Goal: Task Accomplishment & Management: Use online tool/utility

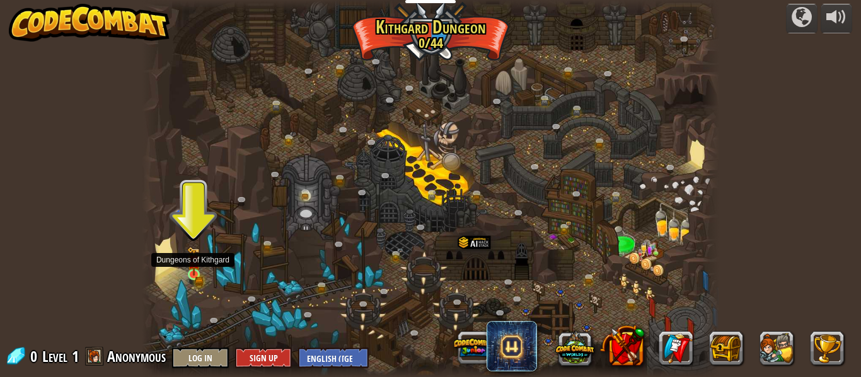
click at [196, 265] on img at bounding box center [194, 262] width 8 height 8
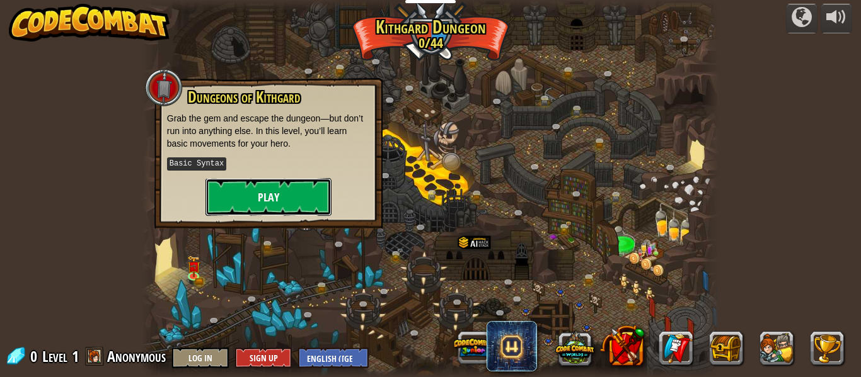
drag, startPoint x: 255, startPoint y: 203, endPoint x: 266, endPoint y: 204, distance: 10.7
click at [266, 204] on button "Play" at bounding box center [268, 197] width 126 height 38
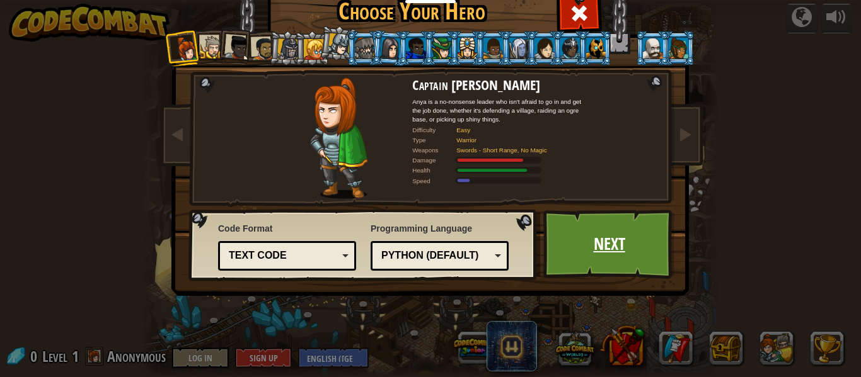
click at [570, 256] on link "Next" at bounding box center [609, 244] width 132 height 69
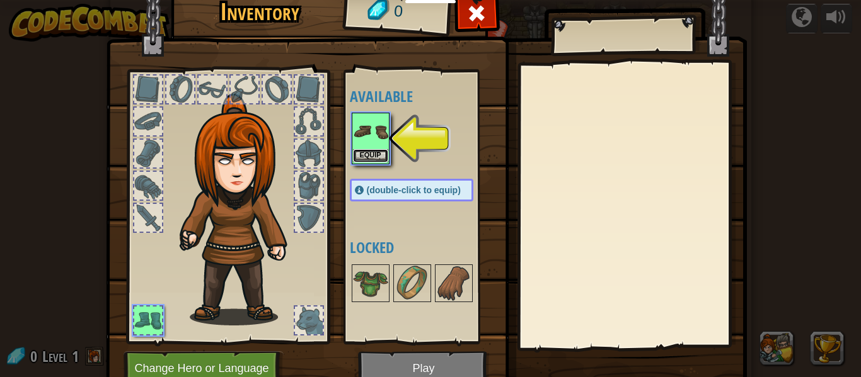
click at [365, 151] on button "Equip" at bounding box center [370, 155] width 35 height 13
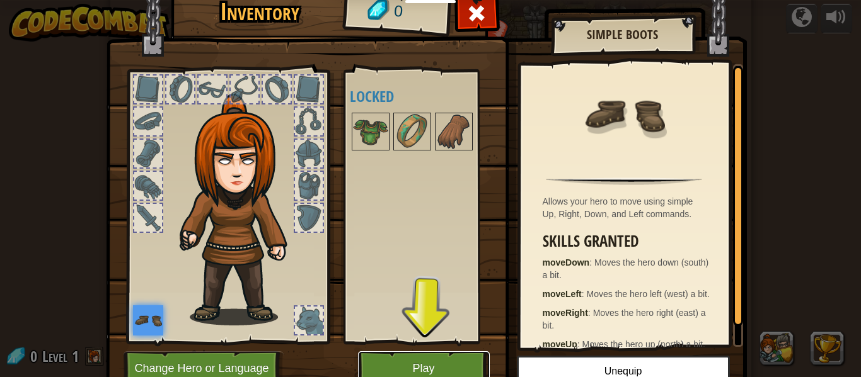
drag, startPoint x: 479, startPoint y: 362, endPoint x: 474, endPoint y: 357, distance: 7.1
click at [474, 357] on button "Play" at bounding box center [424, 369] width 132 height 35
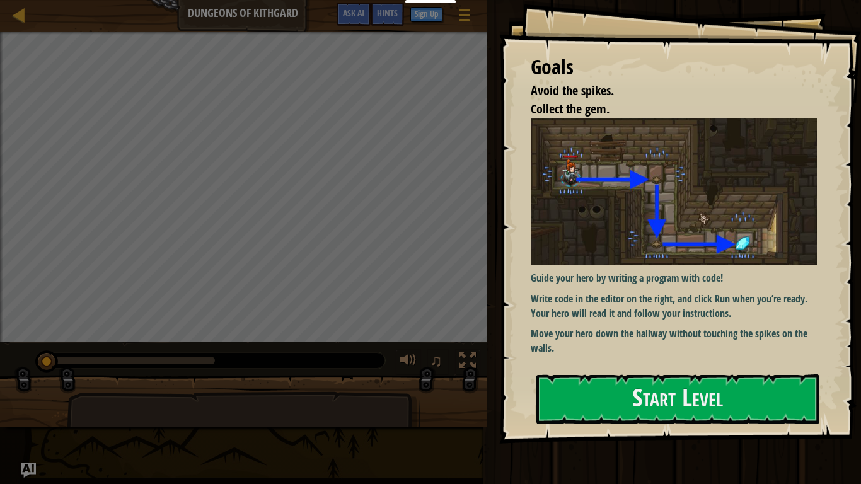
click at [761, 355] on p "Move your hero down the hallway without touching the spikes on the walls." at bounding box center [673, 340] width 286 height 29
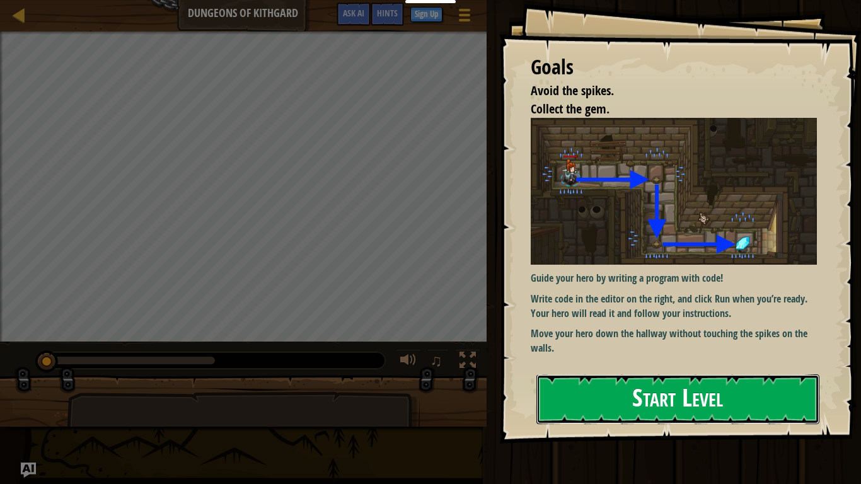
click at [762, 377] on button "Start Level" at bounding box center [677, 399] width 283 height 50
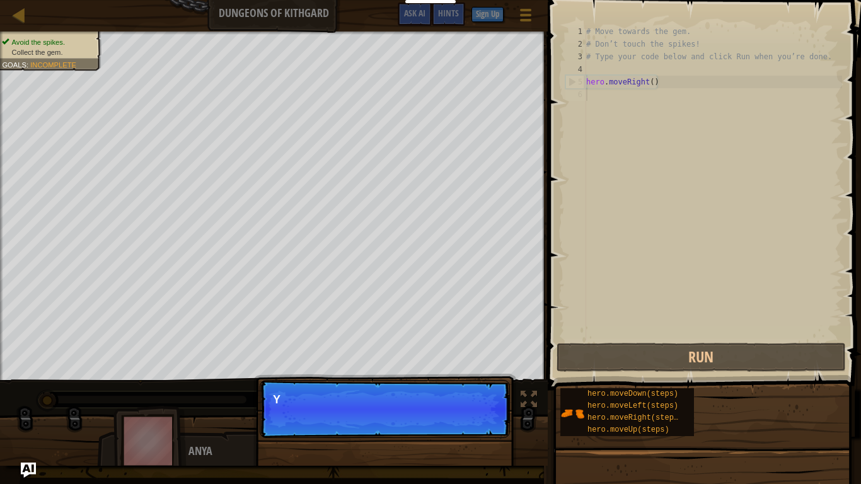
click at [489, 377] on p "Continue Y" at bounding box center [385, 409] width 250 height 58
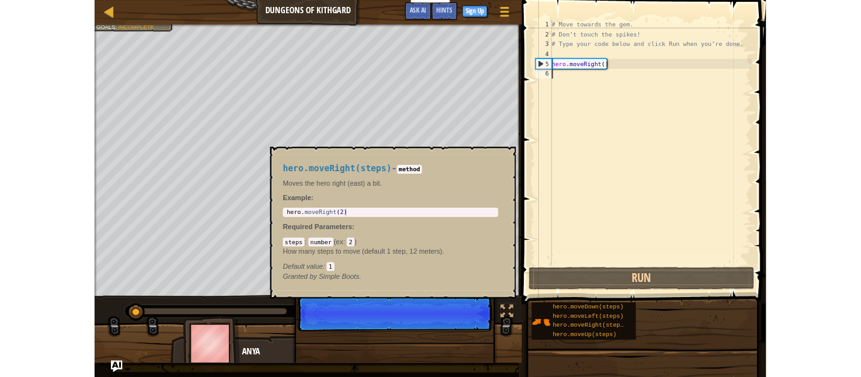
scroll to position [6, 0]
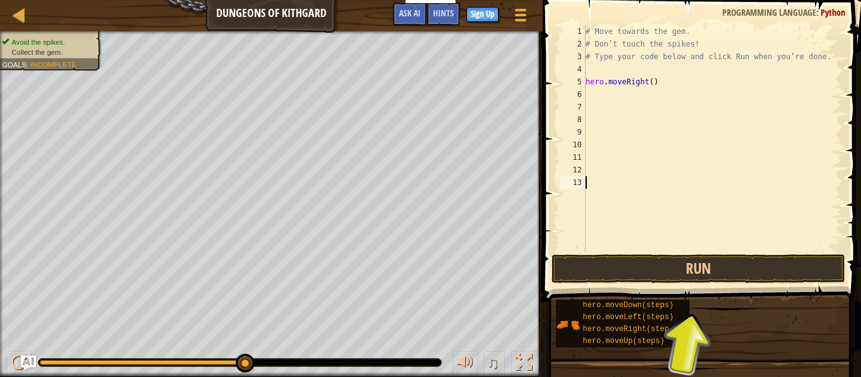
type textarea "v"
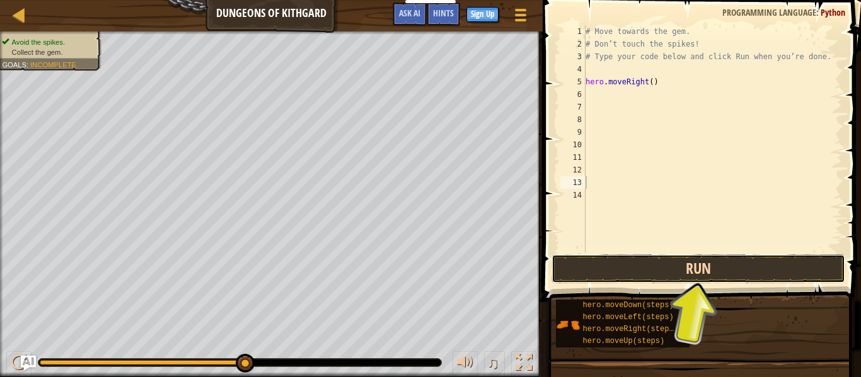
click at [657, 269] on button "Run" at bounding box center [698, 269] width 294 height 29
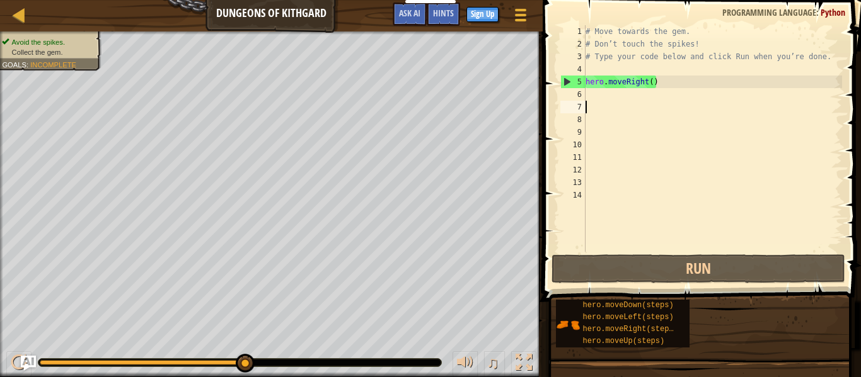
click at [592, 106] on div "# Move towards the gem. # Don’t touch the spikes! # Type your code below and cl…" at bounding box center [712, 151] width 259 height 252
click at [594, 98] on div "# Move towards the gem. # Don’t touch the spikes! # Type your code below and cl…" at bounding box center [712, 151] width 259 height 252
type textarea "h"
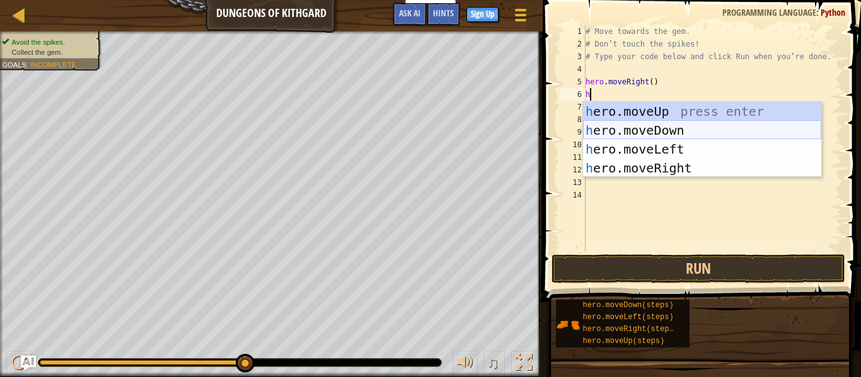
drag, startPoint x: 681, startPoint y: 127, endPoint x: 668, endPoint y: 138, distance: 17.0
click at [677, 132] on div "h ero.moveUp press enter h ero.moveDown press enter h ero.moveLeft press enter …" at bounding box center [702, 158] width 238 height 113
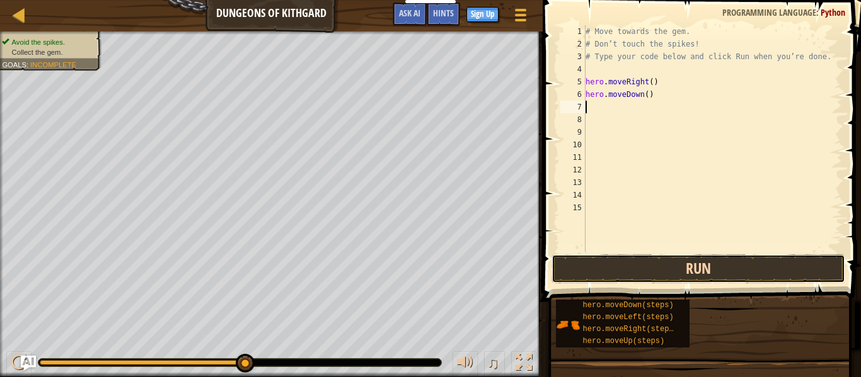
click at [676, 272] on button "Run" at bounding box center [698, 269] width 294 height 29
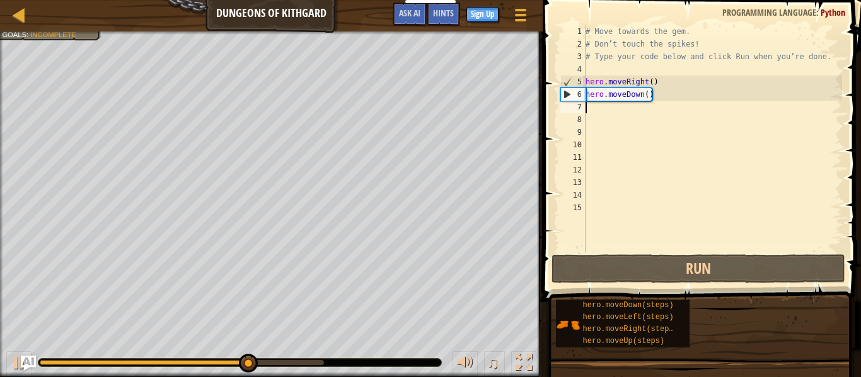
type textarea "m"
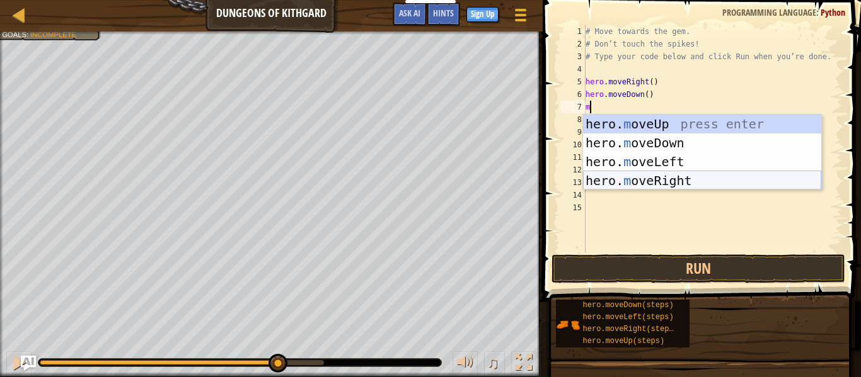
click at [685, 173] on div "hero. m oveUp press enter hero. m oveDown press enter hero. m oveLeft press ent…" at bounding box center [702, 171] width 238 height 113
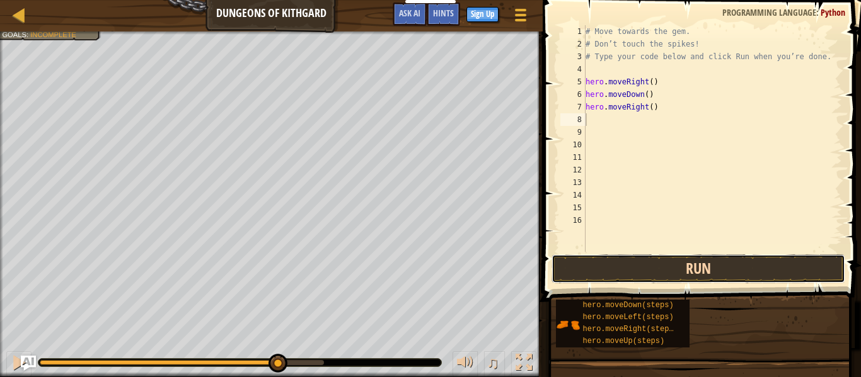
click at [739, 273] on button "Run" at bounding box center [698, 269] width 294 height 29
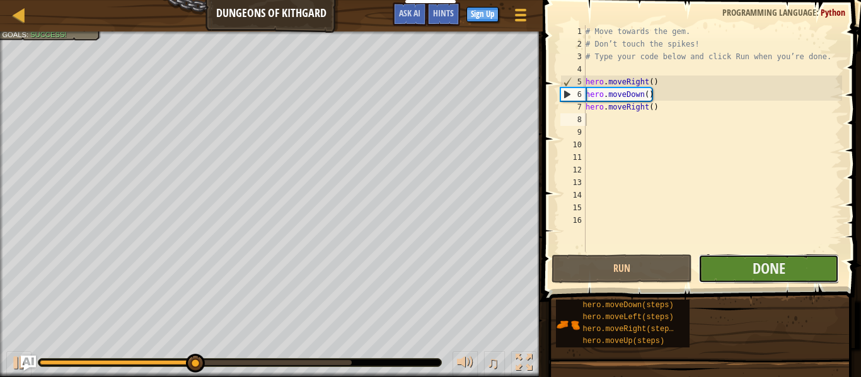
click at [741, 272] on button "Done" at bounding box center [768, 269] width 140 height 29
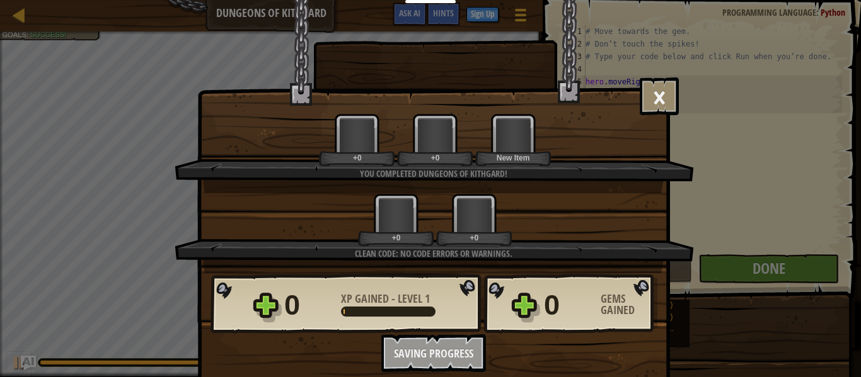
click at [793, 261] on div "× Well done, hero. You’re building the strength to escape [PERSON_NAME]. How fu…" at bounding box center [430, 188] width 861 height 377
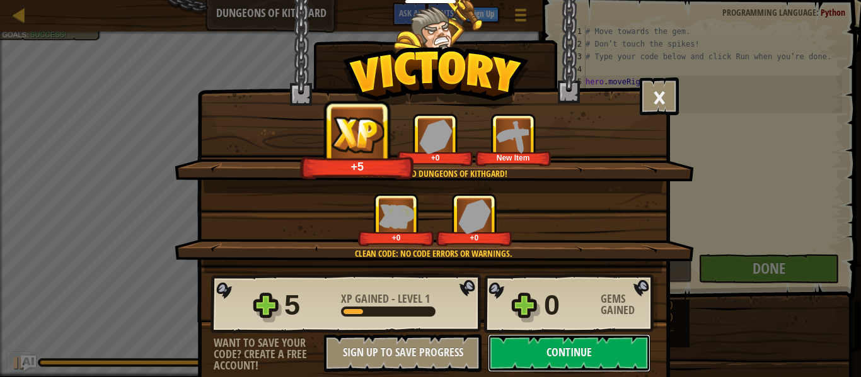
drag, startPoint x: 616, startPoint y: 350, endPoint x: 628, endPoint y: 343, distance: 13.8
click at [628, 343] on button "Continue" at bounding box center [569, 354] width 163 height 38
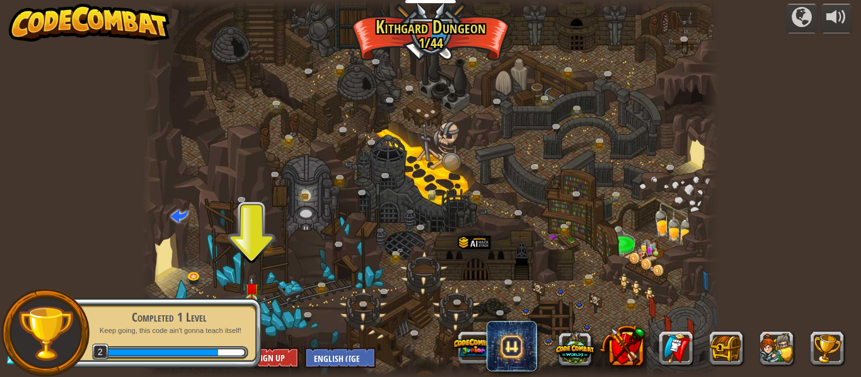
drag, startPoint x: 266, startPoint y: 294, endPoint x: 280, endPoint y: 295, distance: 13.9
click at [276, 294] on div at bounding box center [430, 188] width 577 height 377
click at [251, 298] on div "Completed 1 Level Keep going, this code ain't gonna teach itself! 2" at bounding box center [162, 333] width 198 height 71
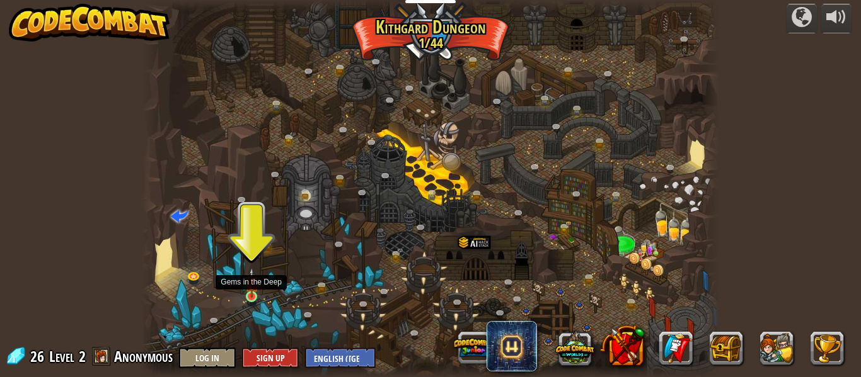
click at [249, 293] on img at bounding box center [251, 283] width 13 height 30
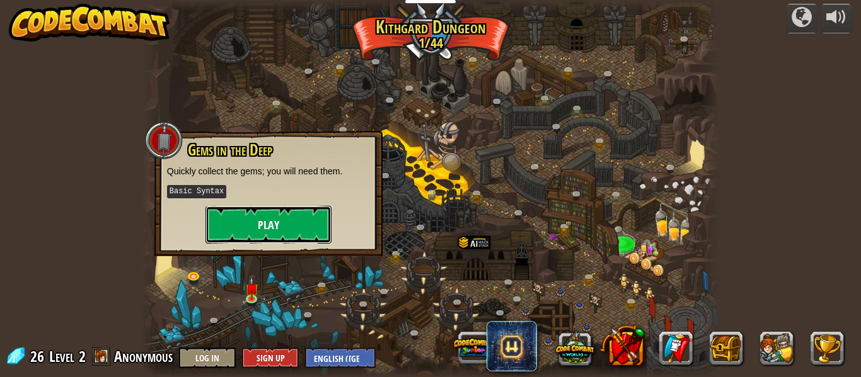
click at [267, 217] on button "Play" at bounding box center [268, 225] width 126 height 38
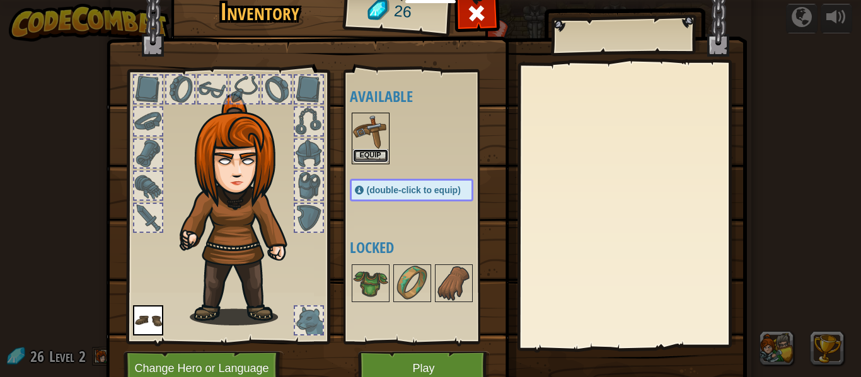
click at [356, 151] on button "Equip" at bounding box center [370, 155] width 35 height 13
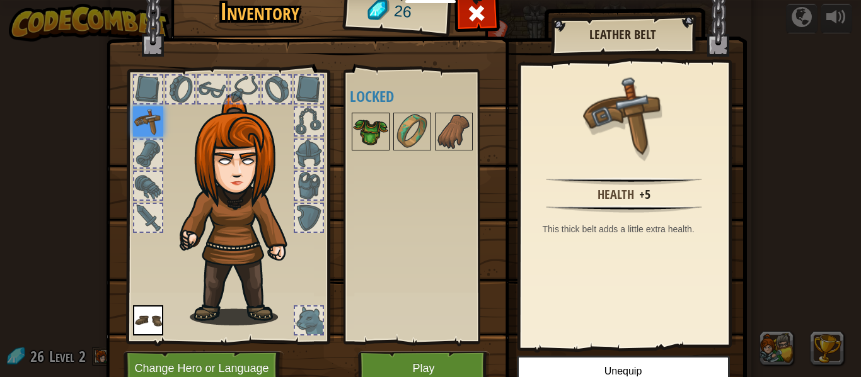
click at [376, 126] on img at bounding box center [370, 131] width 35 height 35
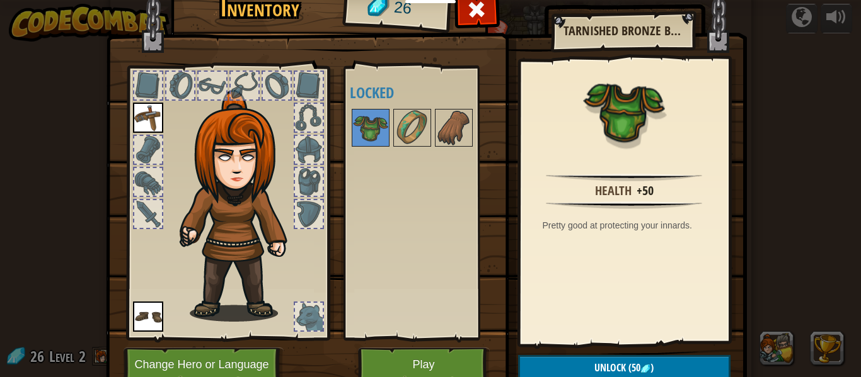
scroll to position [9, 0]
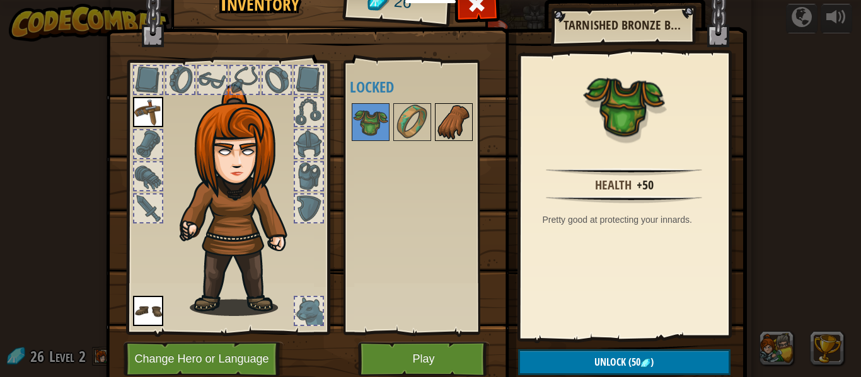
click at [453, 134] on img at bounding box center [453, 122] width 35 height 35
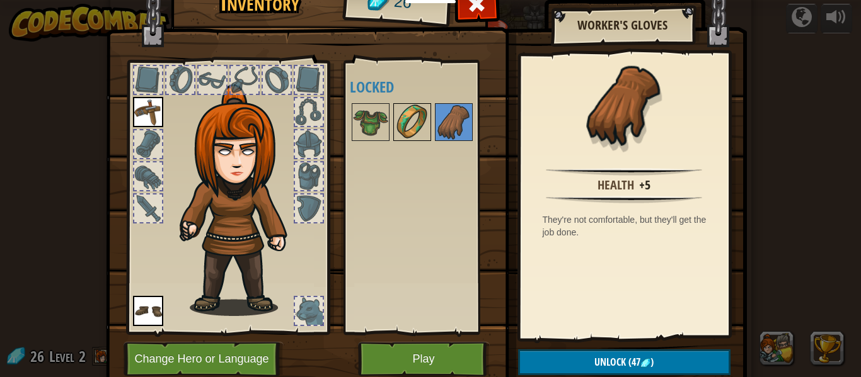
click at [410, 115] on img at bounding box center [411, 122] width 35 height 35
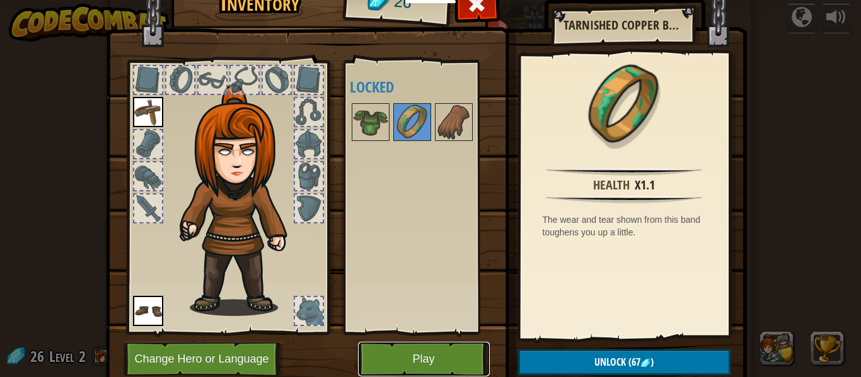
click at [408, 363] on button "Play" at bounding box center [424, 359] width 132 height 35
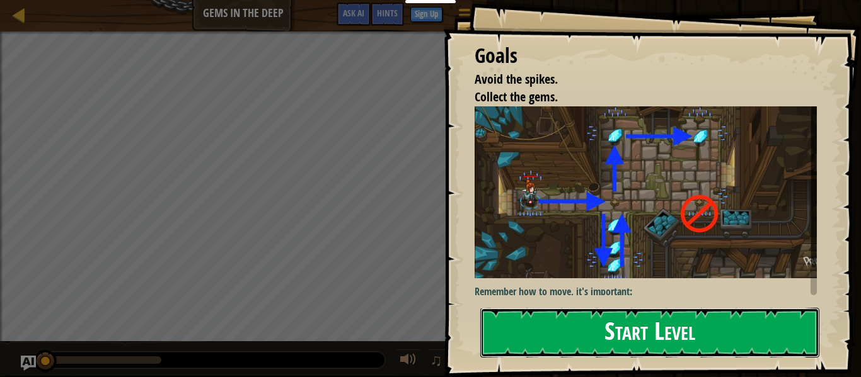
click at [524, 315] on button "Start Level" at bounding box center [649, 333] width 339 height 50
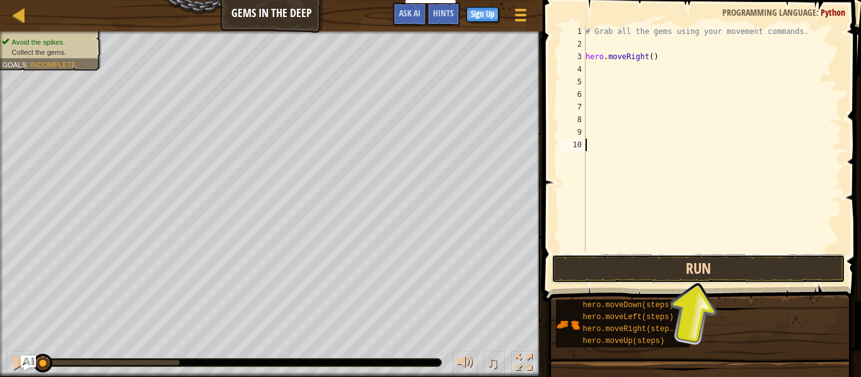
click at [723, 273] on button "Run" at bounding box center [698, 269] width 294 height 29
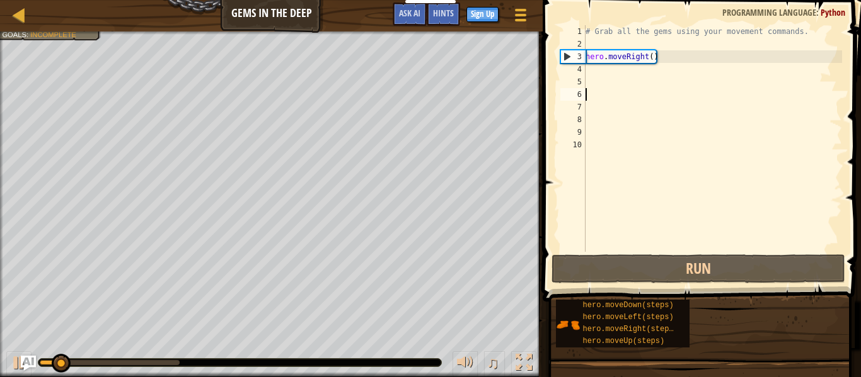
click at [618, 89] on div "# Grab all the gems using your movement commands. hero . moveRight ( )" at bounding box center [712, 151] width 259 height 252
click at [616, 155] on div "# Grab all the gems using your movement commands. hero . moveRight ( )" at bounding box center [712, 151] width 259 height 252
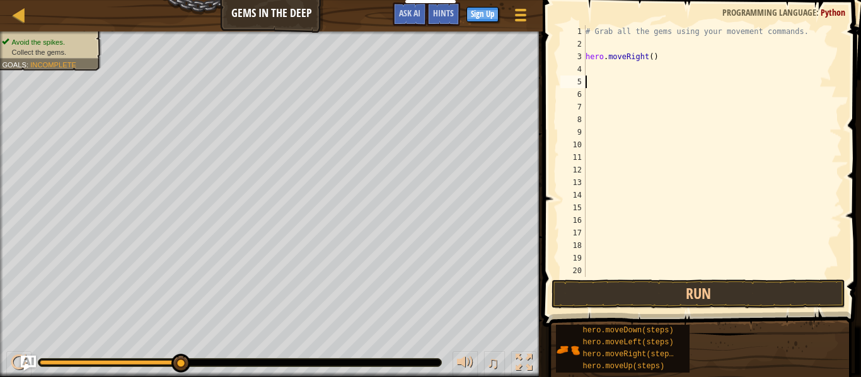
click at [596, 80] on div "# Grab all the gems using your movement commands. hero . moveRight ( )" at bounding box center [712, 163] width 259 height 277
click at [599, 71] on div "# Grab all the gems using your movement commands. hero . moveRight ( )" at bounding box center [712, 163] width 259 height 277
type textarea "m"
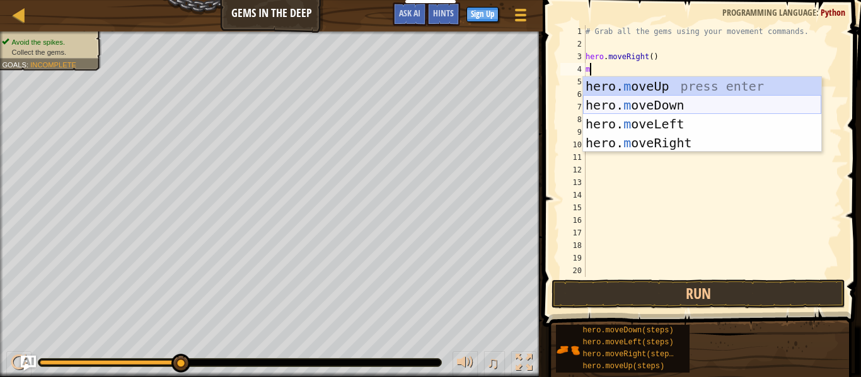
click at [626, 105] on div "hero. m oveUp press enter hero. m oveDown press enter hero. m oveLeft press ent…" at bounding box center [702, 133] width 238 height 113
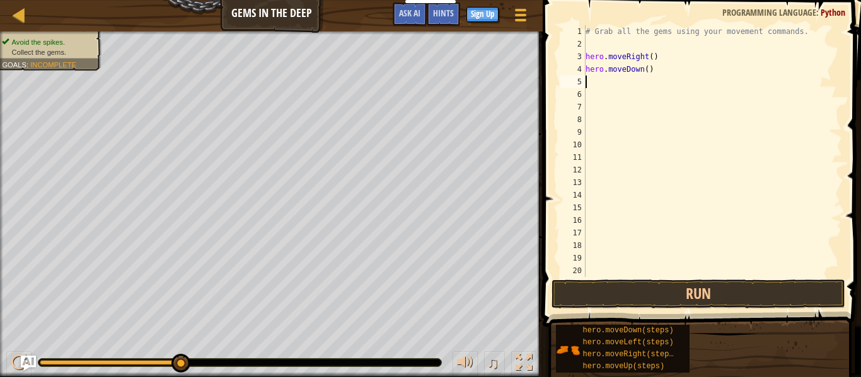
click at [648, 71] on div "# Grab all the gems using your movement commands. hero . moveRight ( ) hero . m…" at bounding box center [712, 163] width 259 height 277
type textarea "hero.moveDown(3)"
click at [636, 290] on button "Run" at bounding box center [698, 294] width 294 height 29
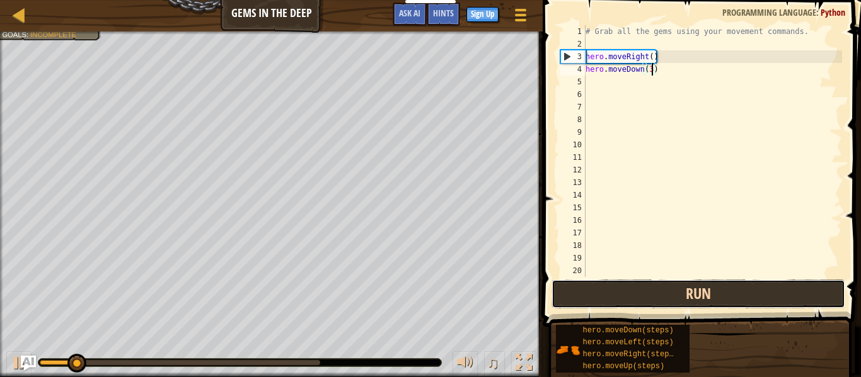
click at [633, 294] on button "Run" at bounding box center [698, 294] width 294 height 29
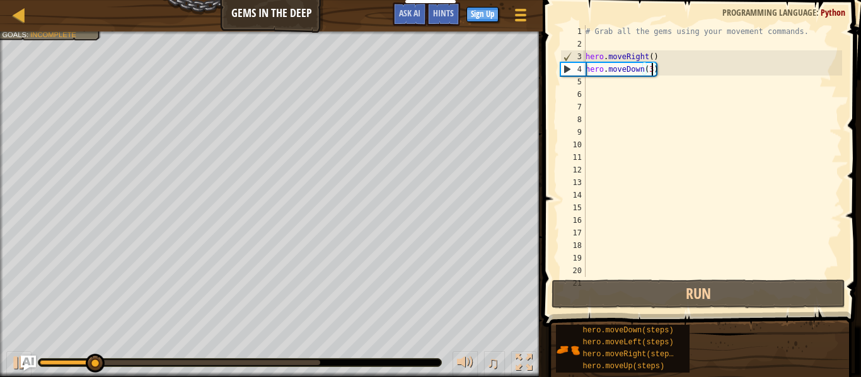
click at [602, 84] on div "# Grab all the gems using your movement commands. hero . moveRight ( ) hero . m…" at bounding box center [712, 163] width 259 height 277
type textarea "h"
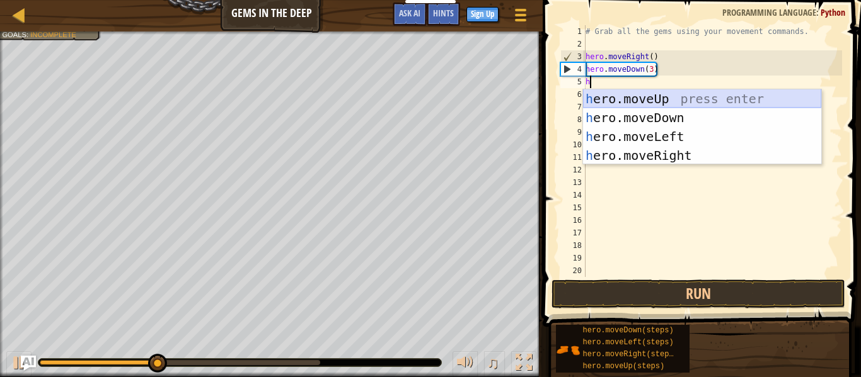
click at [634, 94] on div "h ero.moveUp press enter h ero.moveDown press enter h ero.moveLeft press enter …" at bounding box center [702, 145] width 238 height 113
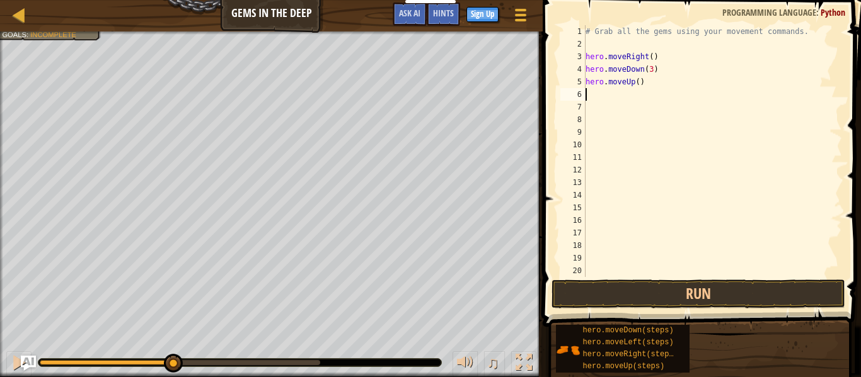
click at [637, 84] on div "# Grab all the gems using your movement commands. hero . moveRight ( ) hero . m…" at bounding box center [712, 163] width 259 height 277
type textarea "hero.moveUp(2)"
click at [660, 298] on button "Run" at bounding box center [698, 294] width 294 height 29
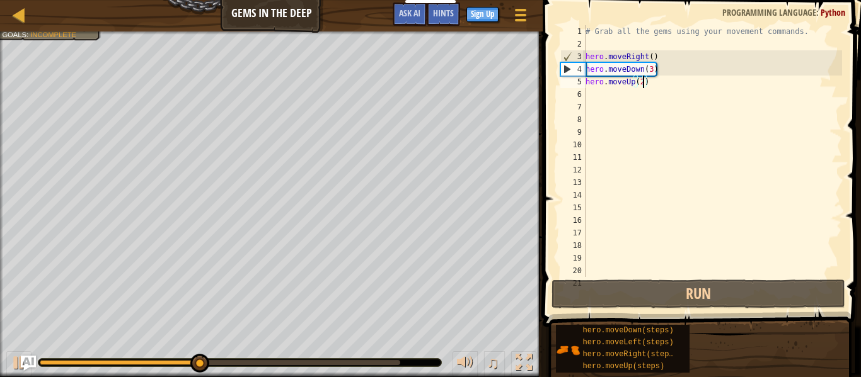
click at [591, 93] on div "# Grab all the gems using your movement commands. hero . moveRight ( ) hero . m…" at bounding box center [712, 163] width 259 height 277
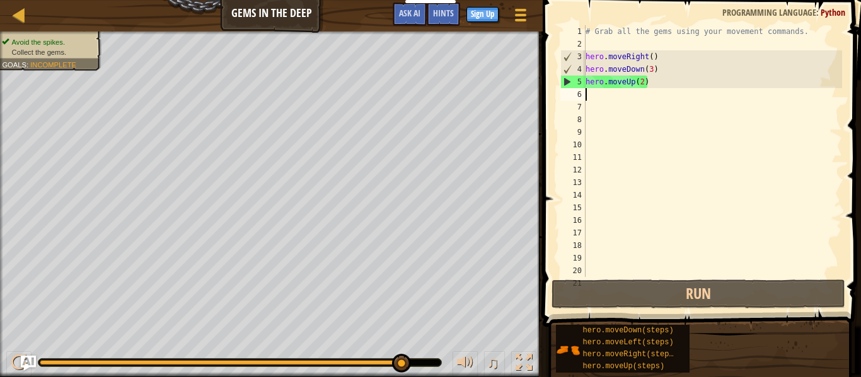
type textarea "n"
type textarea "h"
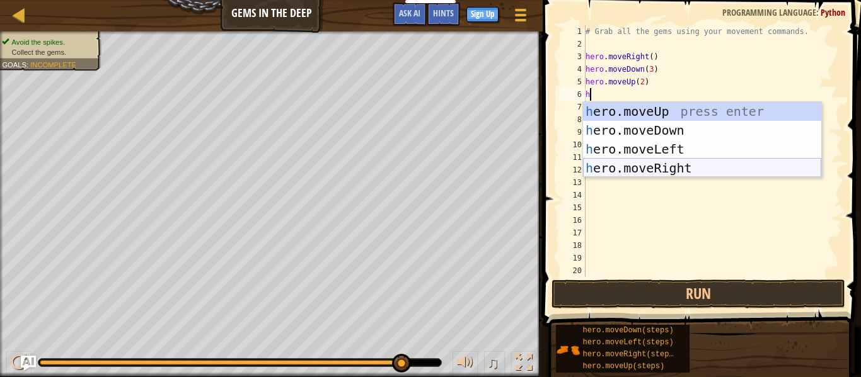
click at [651, 166] on div "h ero.moveUp press enter h ero.moveDown press enter h ero.moveLeft press enter …" at bounding box center [702, 158] width 238 height 113
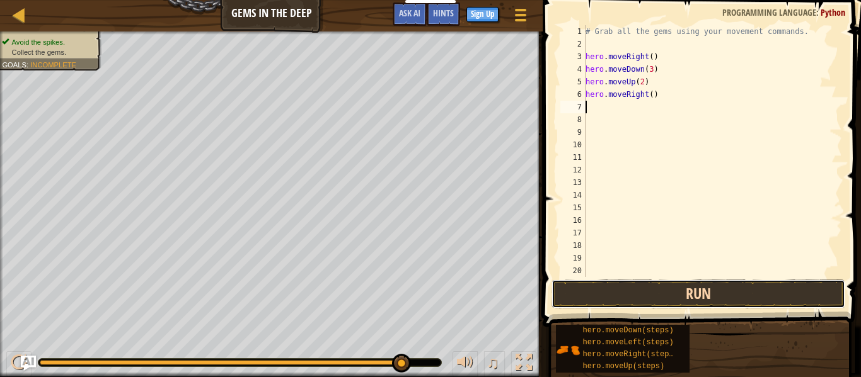
click at [718, 294] on button "Run" at bounding box center [698, 294] width 294 height 29
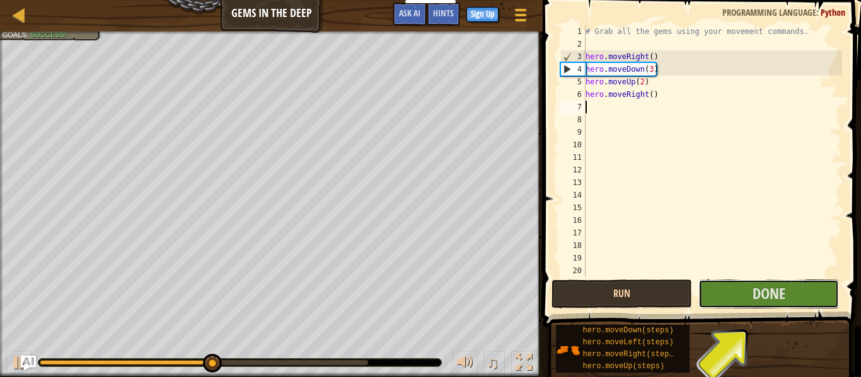
click at [718, 294] on button "Done" at bounding box center [768, 294] width 140 height 29
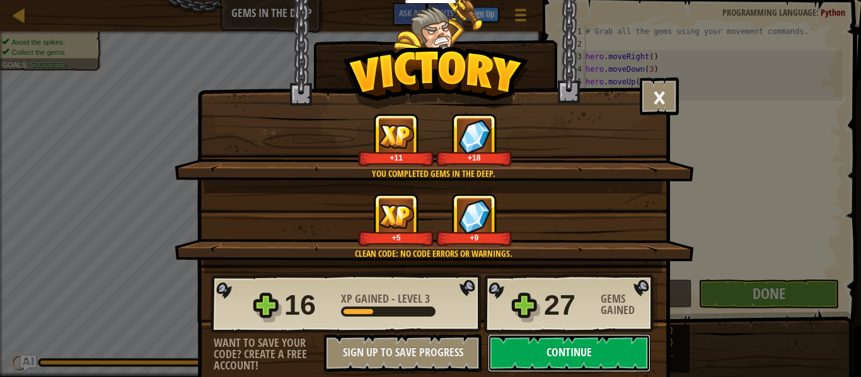
click at [585, 348] on button "Continue" at bounding box center [569, 354] width 163 height 38
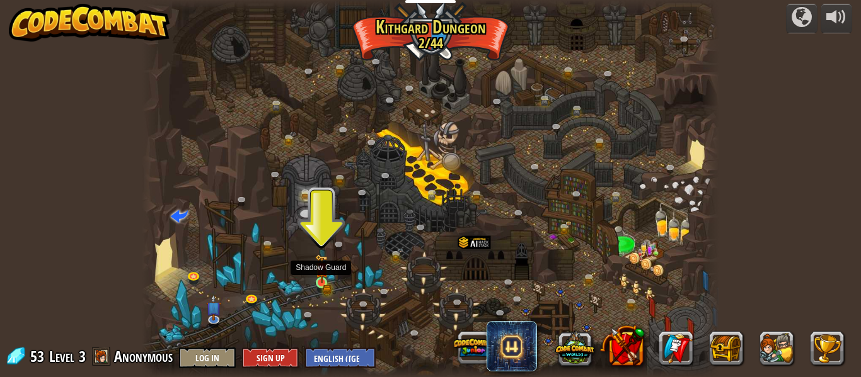
click at [323, 277] on div at bounding box center [321, 282] width 11 height 11
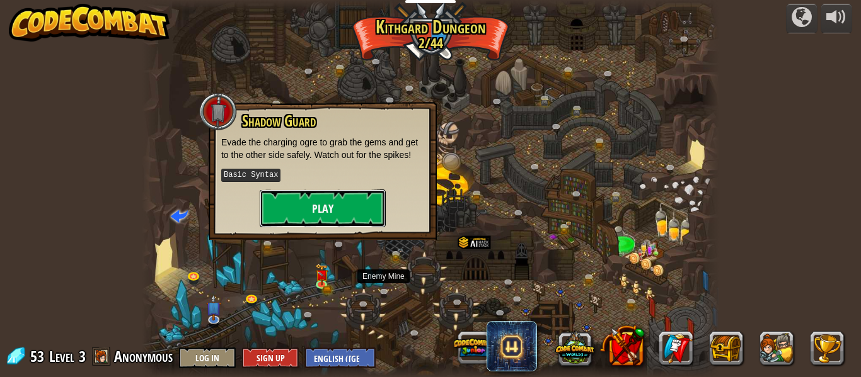
click at [334, 198] on button "Play" at bounding box center [323, 209] width 126 height 38
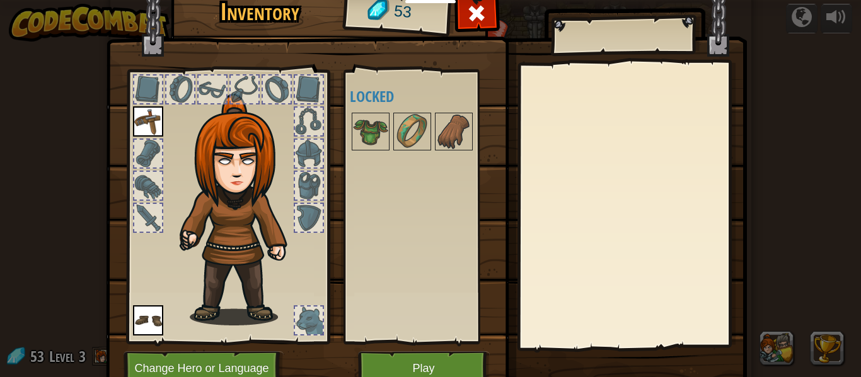
click at [397, 175] on div "Inventory 53 Available Equip Equip (double-click to equip) Locked Equip Unequip…" at bounding box center [430, 192] width 641 height 416
click at [369, 112] on div "Available Equip Equip (double-click to equip) Locked" at bounding box center [424, 207] width 149 height 263
click at [371, 113] on div at bounding box center [371, 132] width 38 height 38
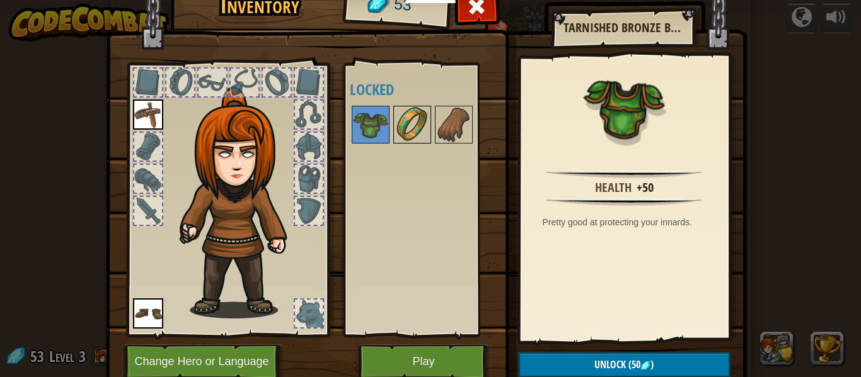
scroll to position [8, 0]
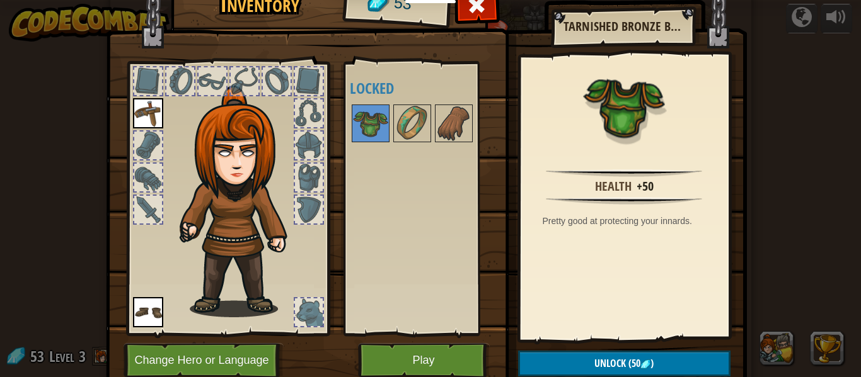
drag, startPoint x: 401, startPoint y: 112, endPoint x: 437, endPoint y: 90, distance: 42.7
click at [405, 94] on div "Available Equip Equip (double-click to equip) Locked" at bounding box center [424, 198] width 149 height 263
drag, startPoint x: 422, startPoint y: 103, endPoint x: 413, endPoint y: 118, distance: 17.3
click at [421, 104] on div at bounding box center [424, 124] width 149 height 42
click at [407, 123] on img at bounding box center [411, 123] width 35 height 35
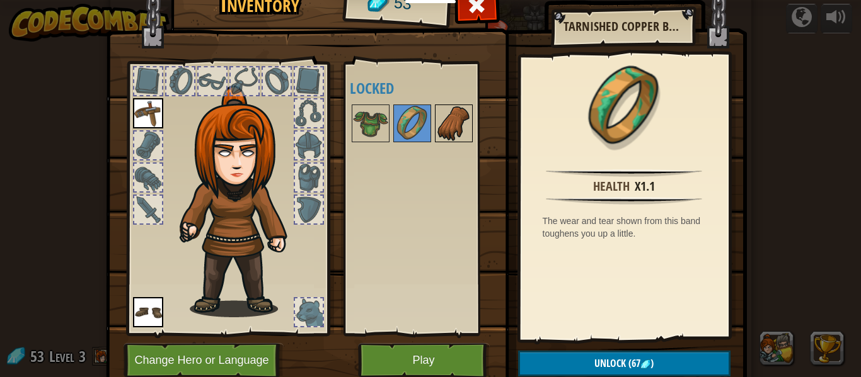
click at [466, 142] on div at bounding box center [454, 124] width 38 height 38
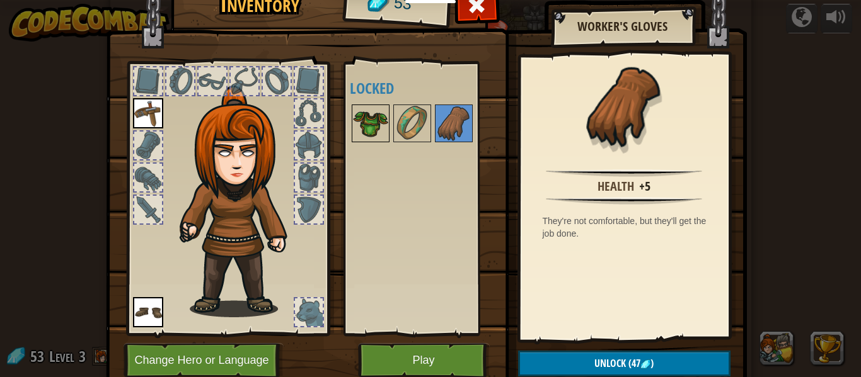
drag, startPoint x: 375, startPoint y: 129, endPoint x: 380, endPoint y: 137, distance: 9.3
click at [379, 134] on img at bounding box center [370, 123] width 35 height 35
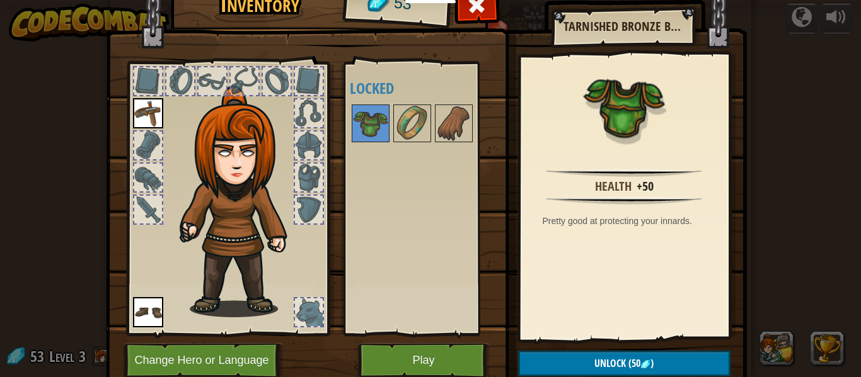
click at [578, 350] on img at bounding box center [426, 161] width 641 height 457
click at [578, 352] on button "Unlock (50 )" at bounding box center [624, 364] width 212 height 26
click at [586, 370] on button "Confirm" at bounding box center [624, 364] width 212 height 26
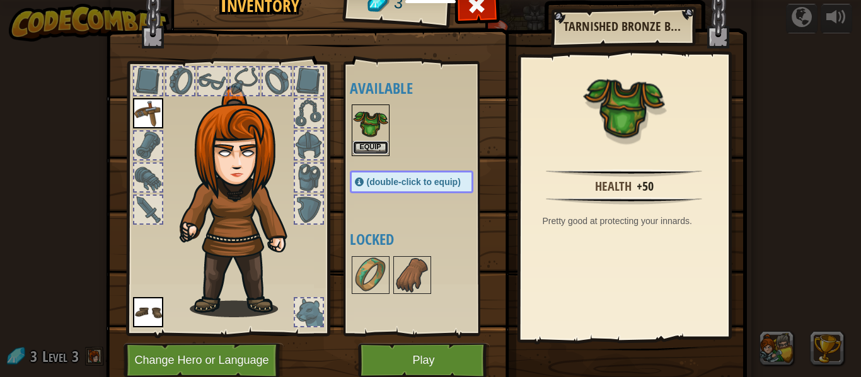
click at [368, 146] on button "Equip" at bounding box center [370, 147] width 35 height 13
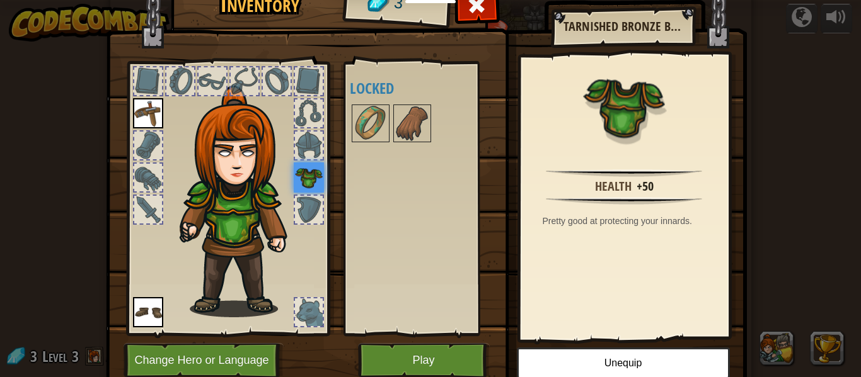
click at [424, 85] on div "Available Equip Equip Equip (double-click to equip) Locked" at bounding box center [424, 198] width 149 height 263
click at [421, 130] on img at bounding box center [411, 123] width 35 height 35
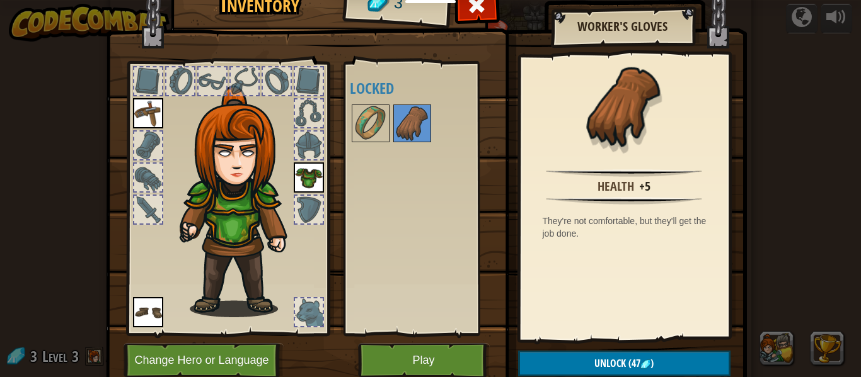
drag, startPoint x: 383, startPoint y: 134, endPoint x: 408, endPoint y: 89, distance: 51.9
click at [397, 96] on div "Available Equip Equip Equip (double-click to equip) Locked" at bounding box center [424, 198] width 149 height 263
click at [383, 116] on img at bounding box center [370, 123] width 35 height 35
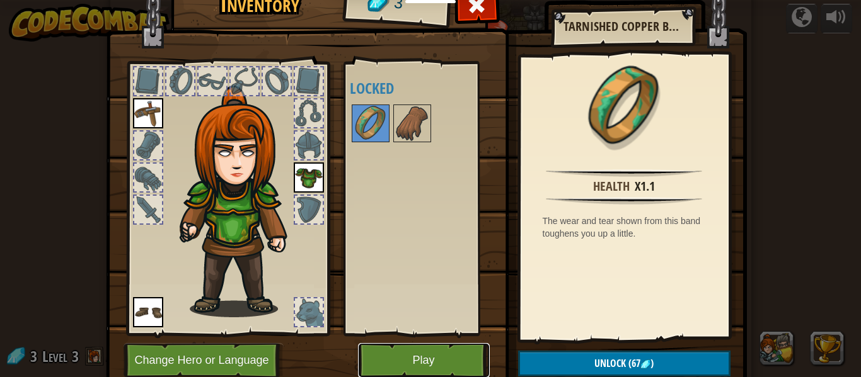
click at [451, 355] on button "Play" at bounding box center [424, 360] width 132 height 35
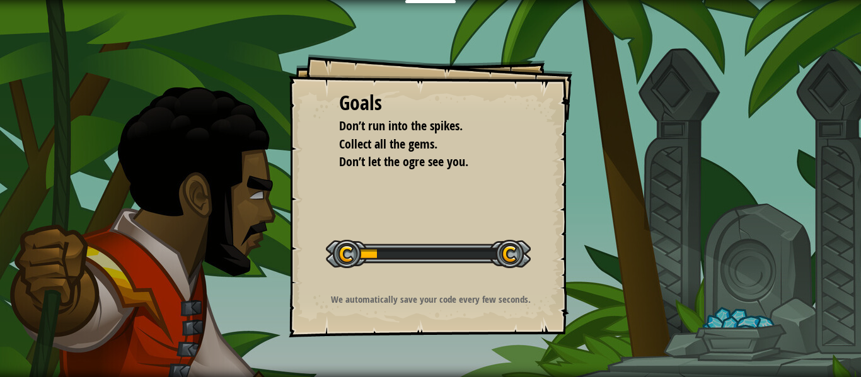
click at [481, 365] on div "Goals Don’t run into the spikes. Collect all the gems. Don’t let the ogre see y…" at bounding box center [430, 188] width 861 height 377
